Goal: Register for event/course

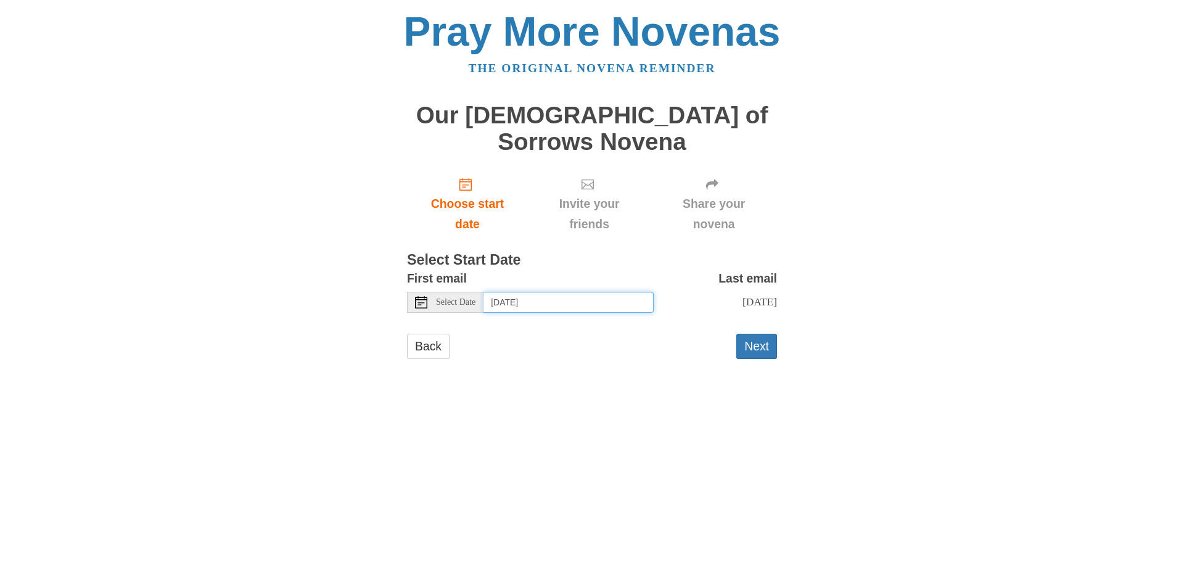
click at [539, 292] on input "Monday, September 8th" at bounding box center [568, 302] width 170 height 21
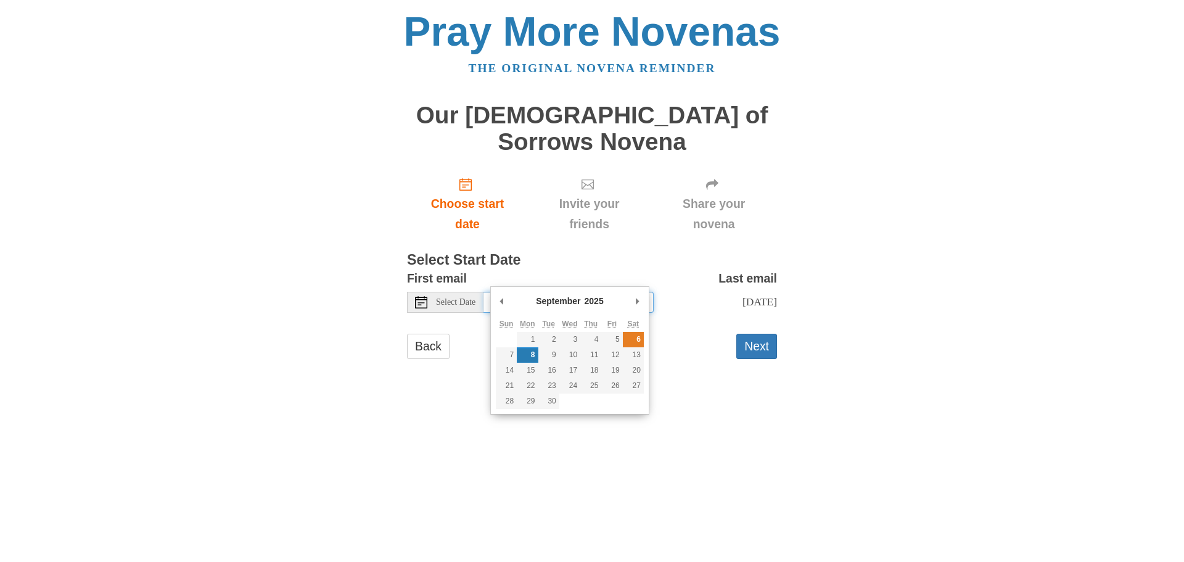
type input "Saturday, September 6th"
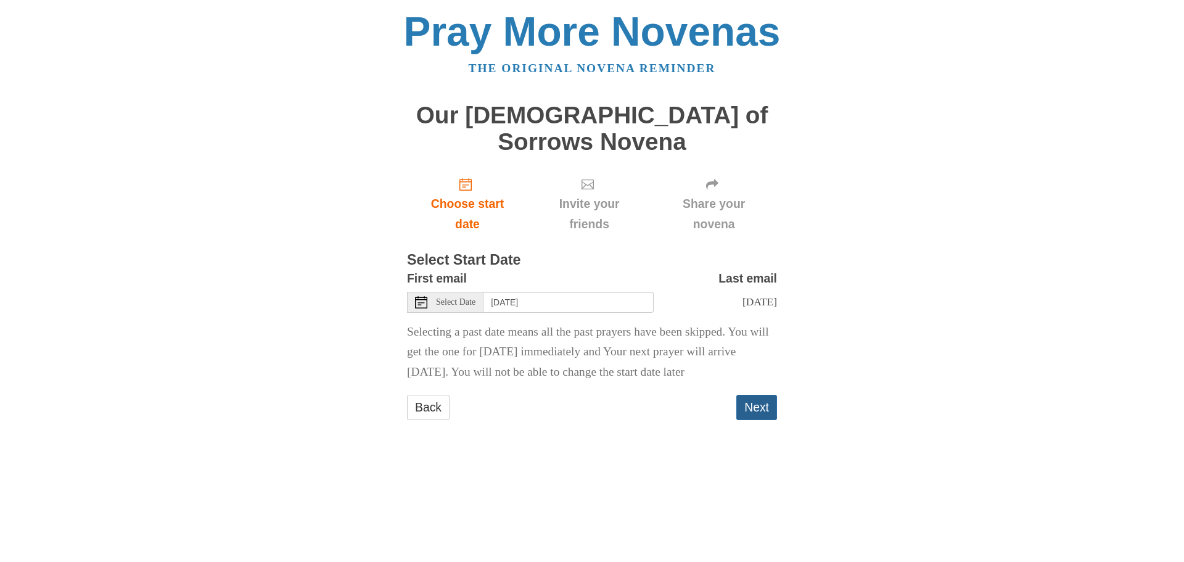
click at [756, 414] on button "Next" at bounding box center [756, 407] width 41 height 25
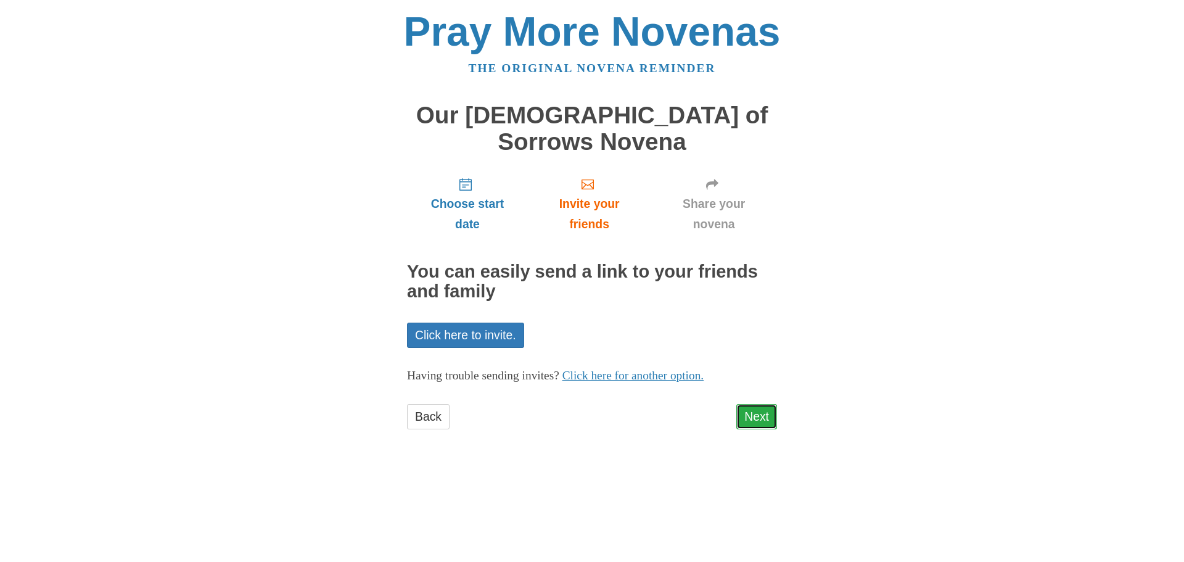
click at [756, 404] on link "Next" at bounding box center [756, 416] width 41 height 25
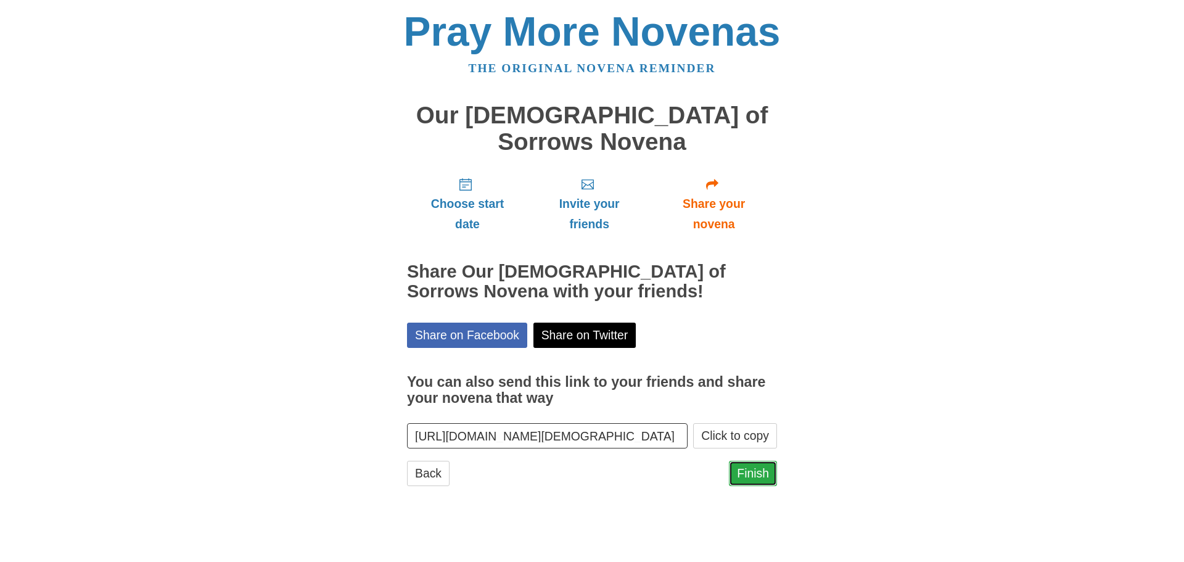
click at [757, 460] on link "Finish" at bounding box center [753, 472] width 48 height 25
